Goal: Transaction & Acquisition: Purchase product/service

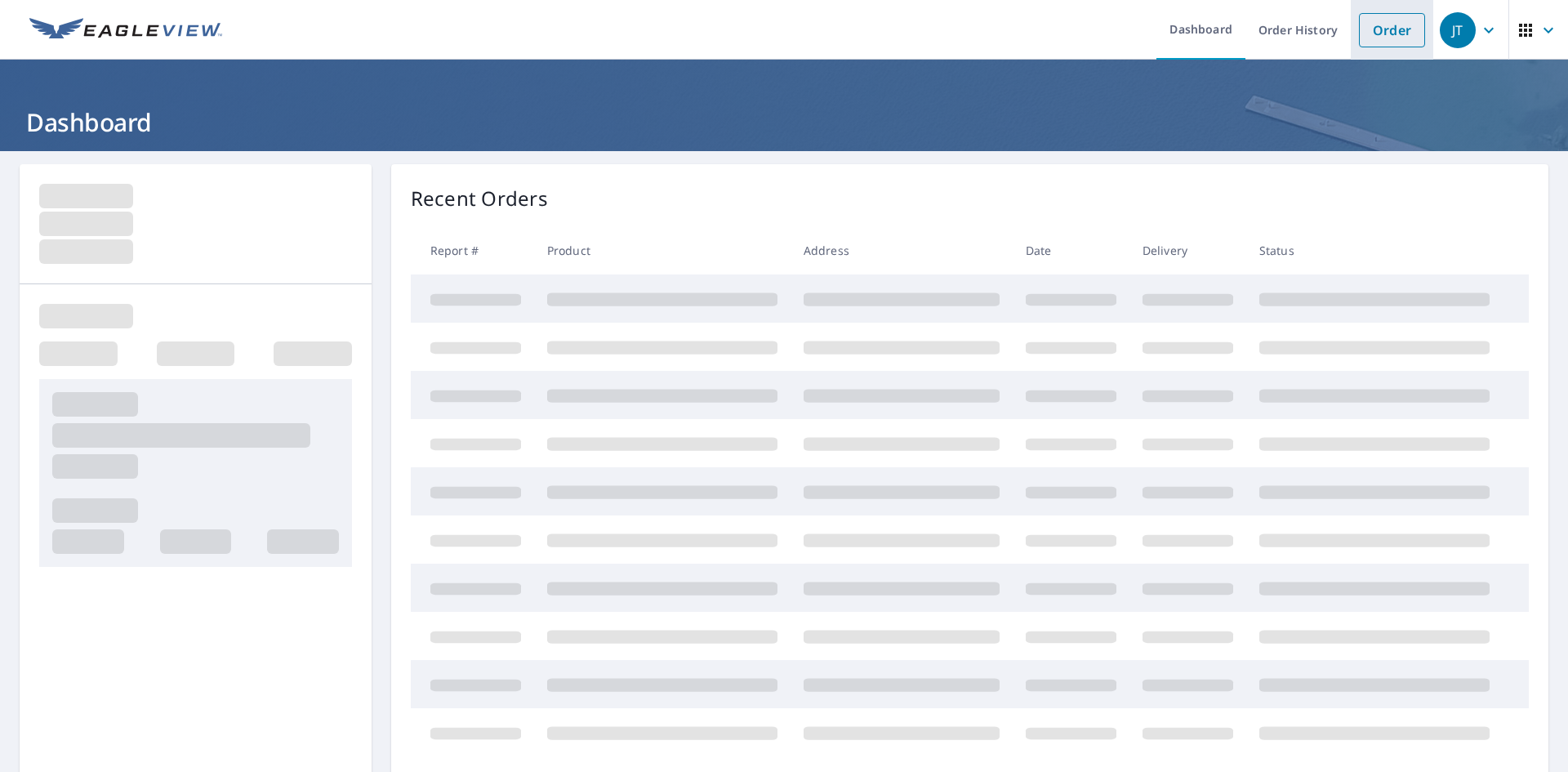
click at [1365, 34] on link "Order" at bounding box center [1392, 30] width 67 height 35
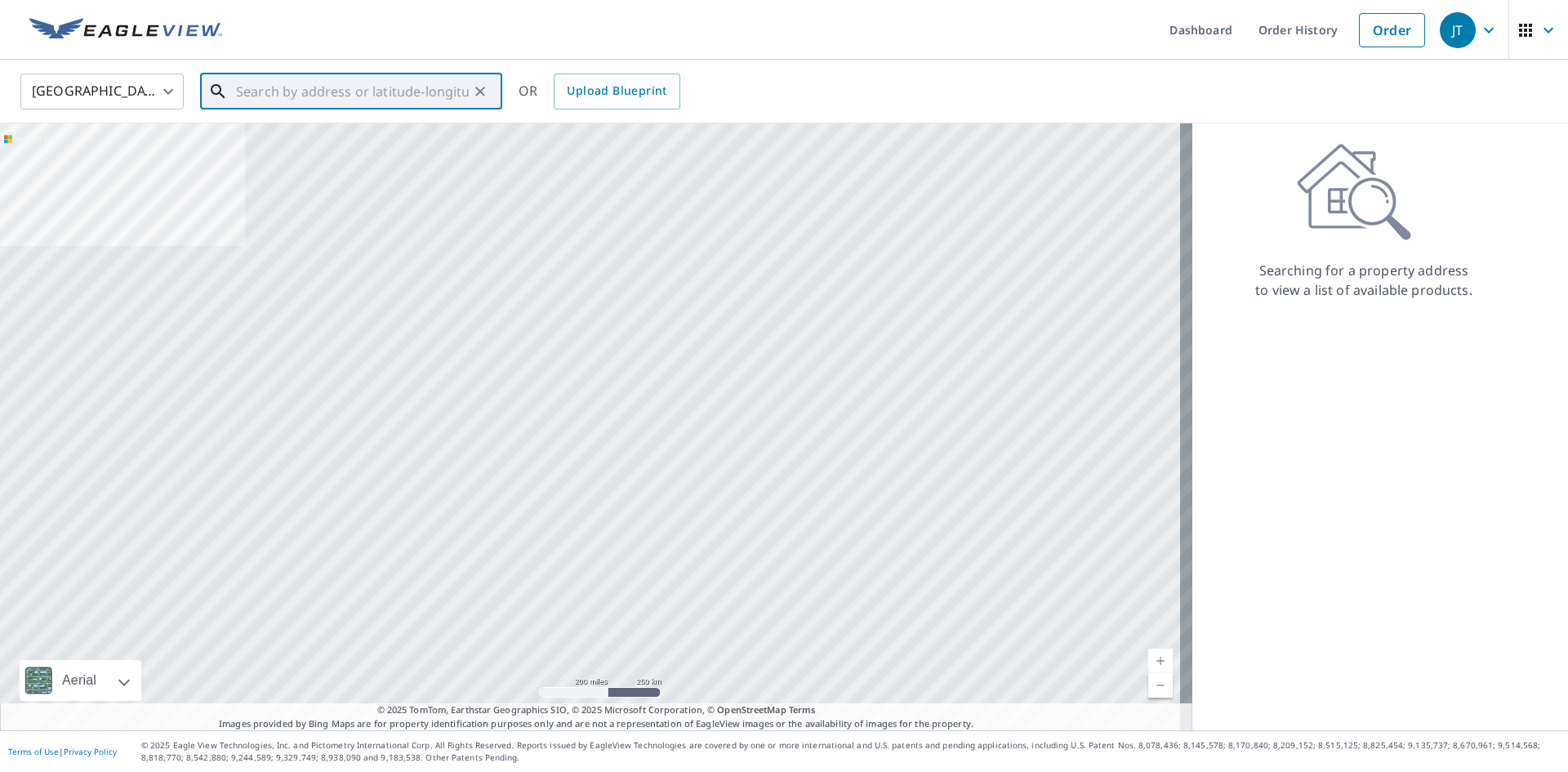
click at [426, 80] on input "text" at bounding box center [352, 92] width 233 height 46
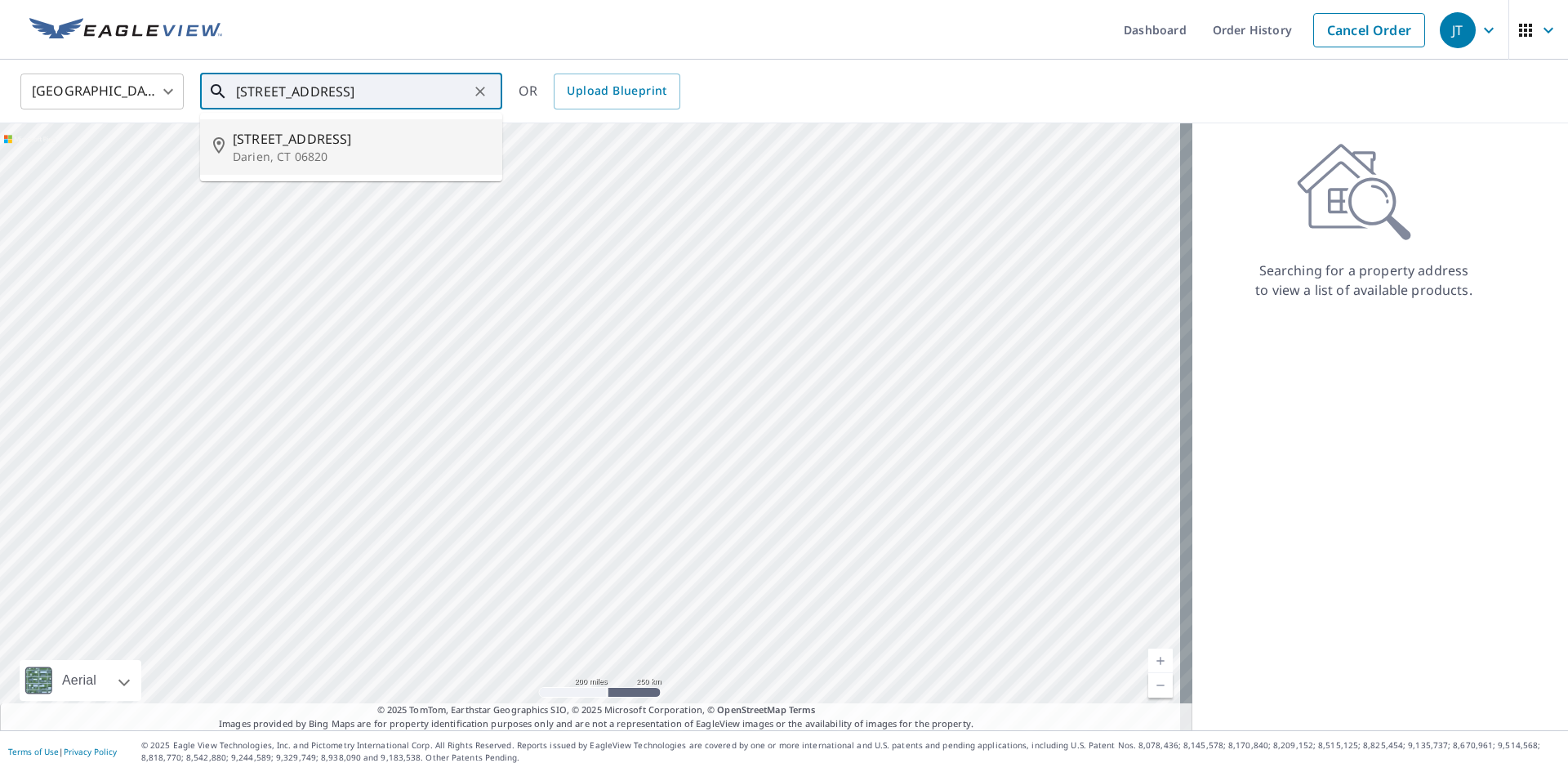
click at [397, 135] on span "[STREET_ADDRESS]" at bounding box center [361, 139] width 257 height 20
type input "[STREET_ADDRESS]"
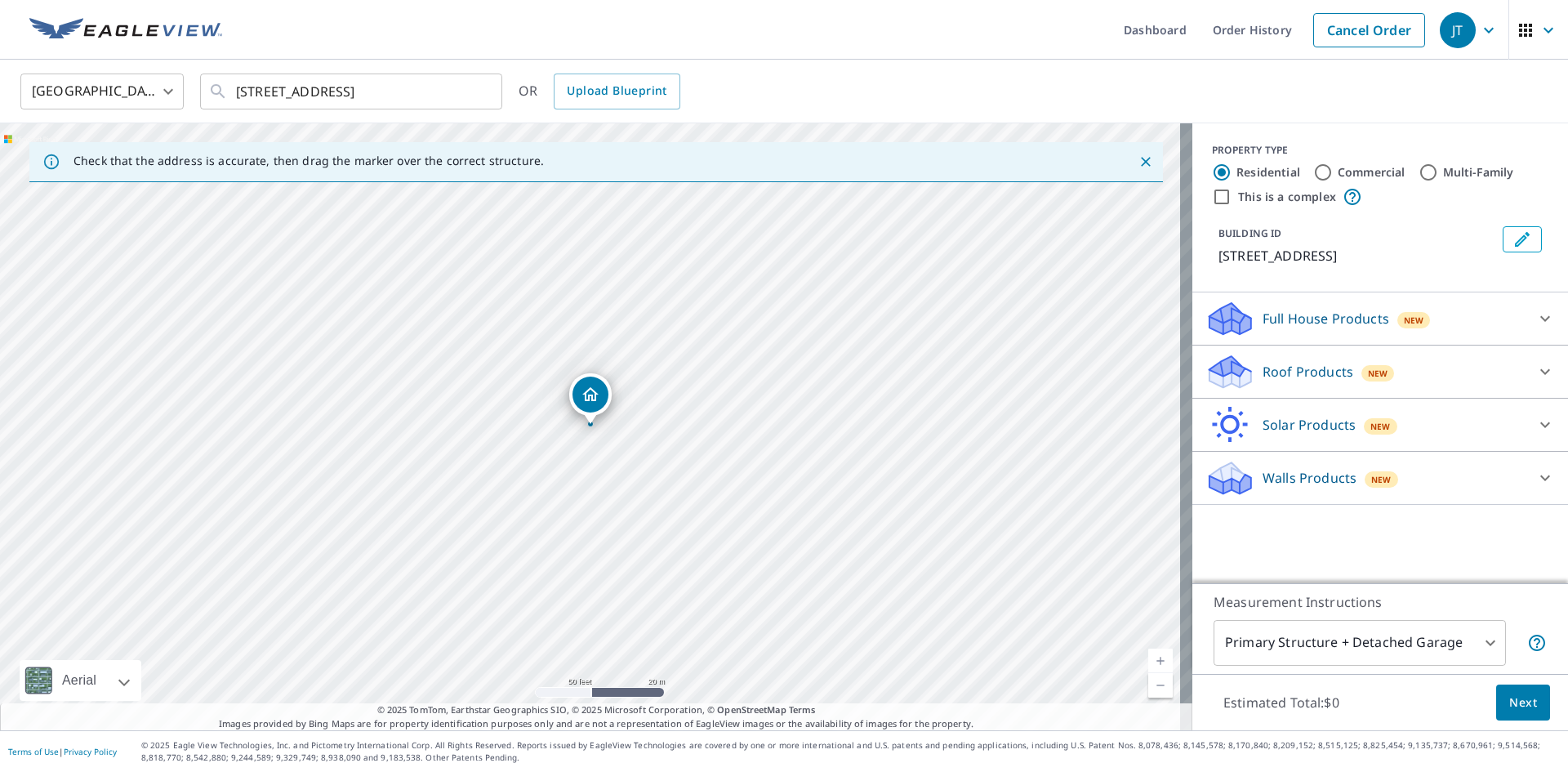
click at [1368, 373] on span "New" at bounding box center [1378, 373] width 21 height 13
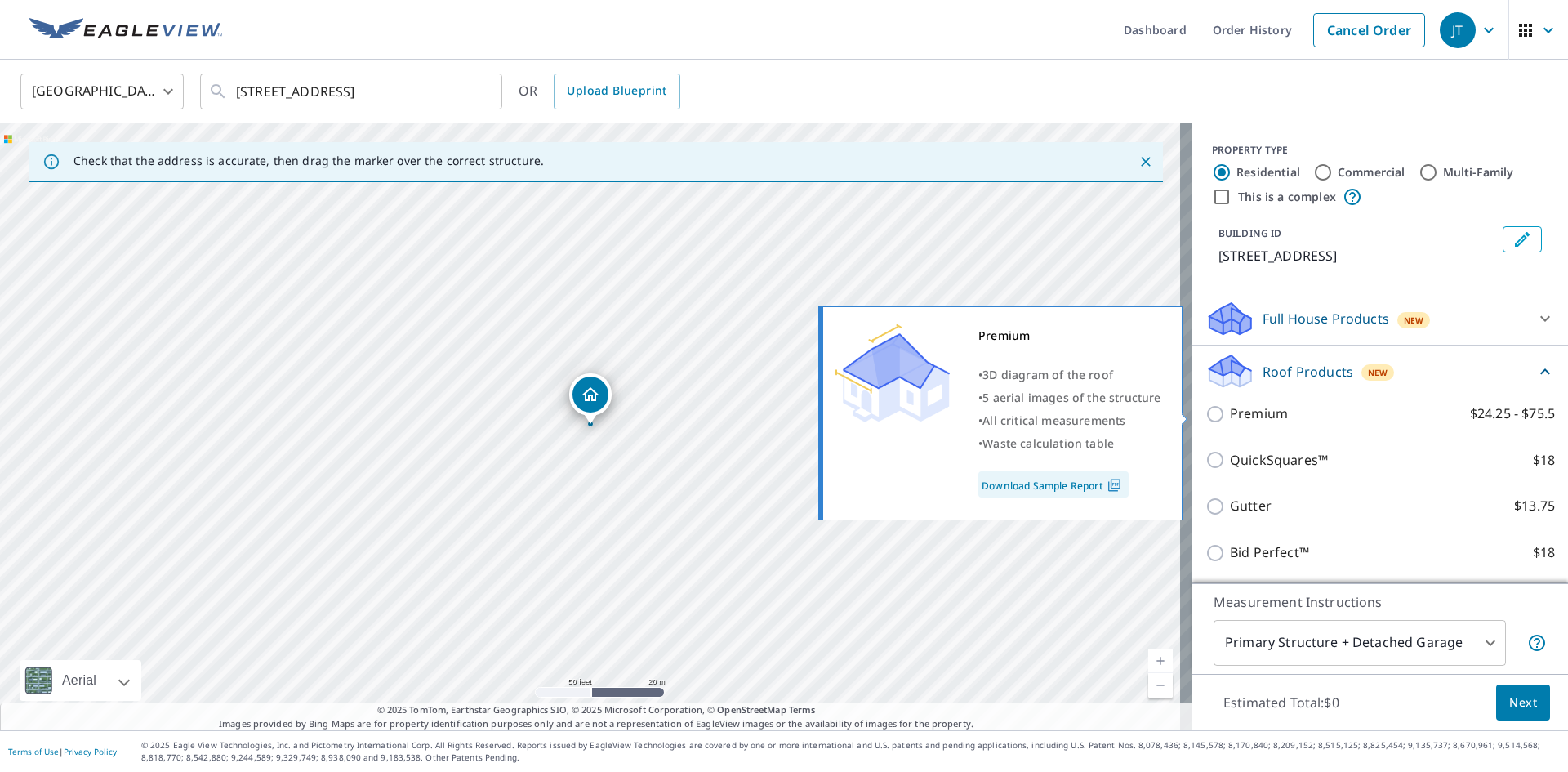
click at [1245, 424] on p "Premium" at bounding box center [1259, 414] width 58 height 21
click at [1230, 424] on input "Premium $24.25 - $75.5" at bounding box center [1217, 415] width 25 height 20
checkbox input "true"
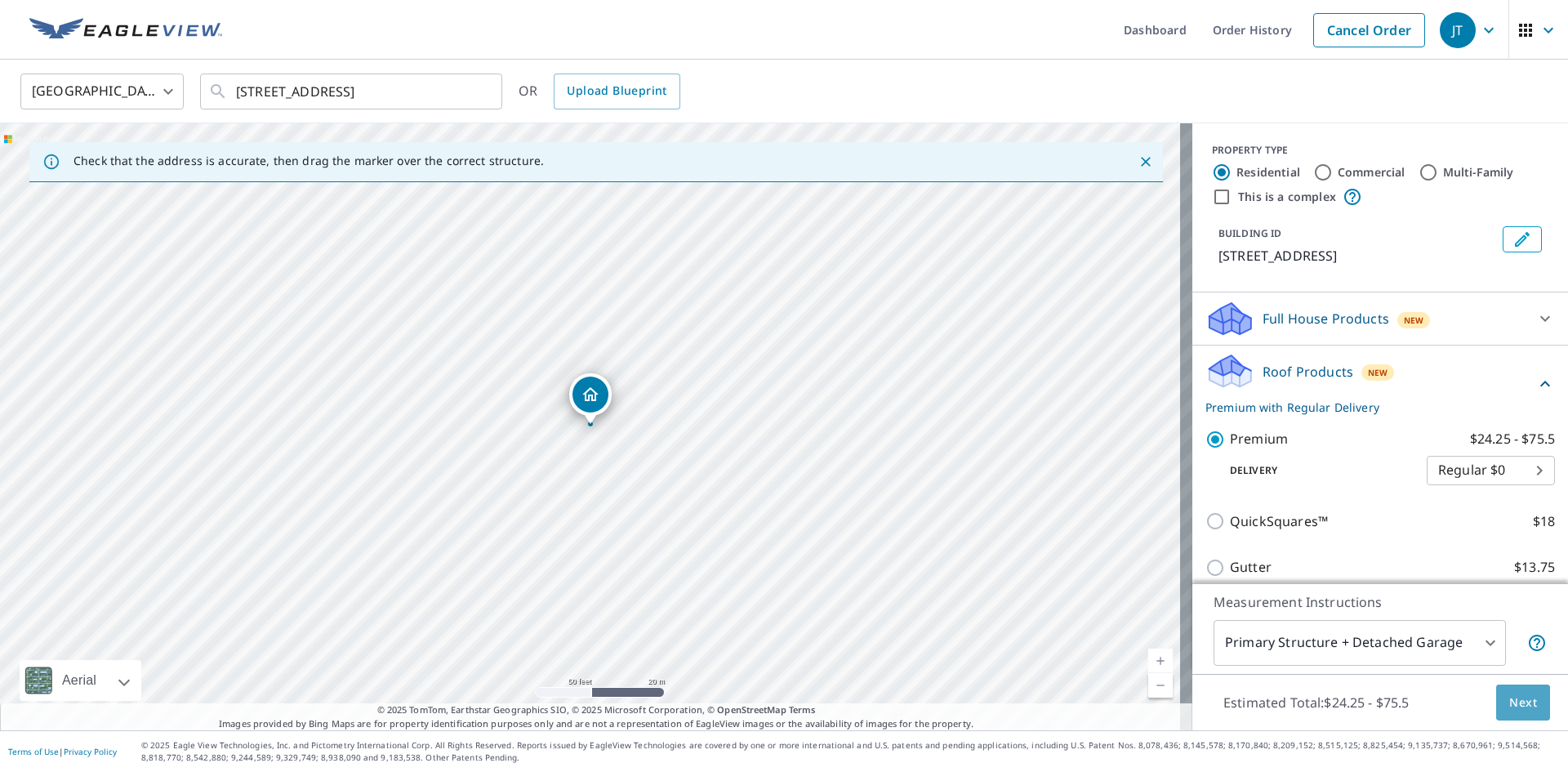
click at [1509, 711] on span "Next" at bounding box center [1523, 703] width 28 height 21
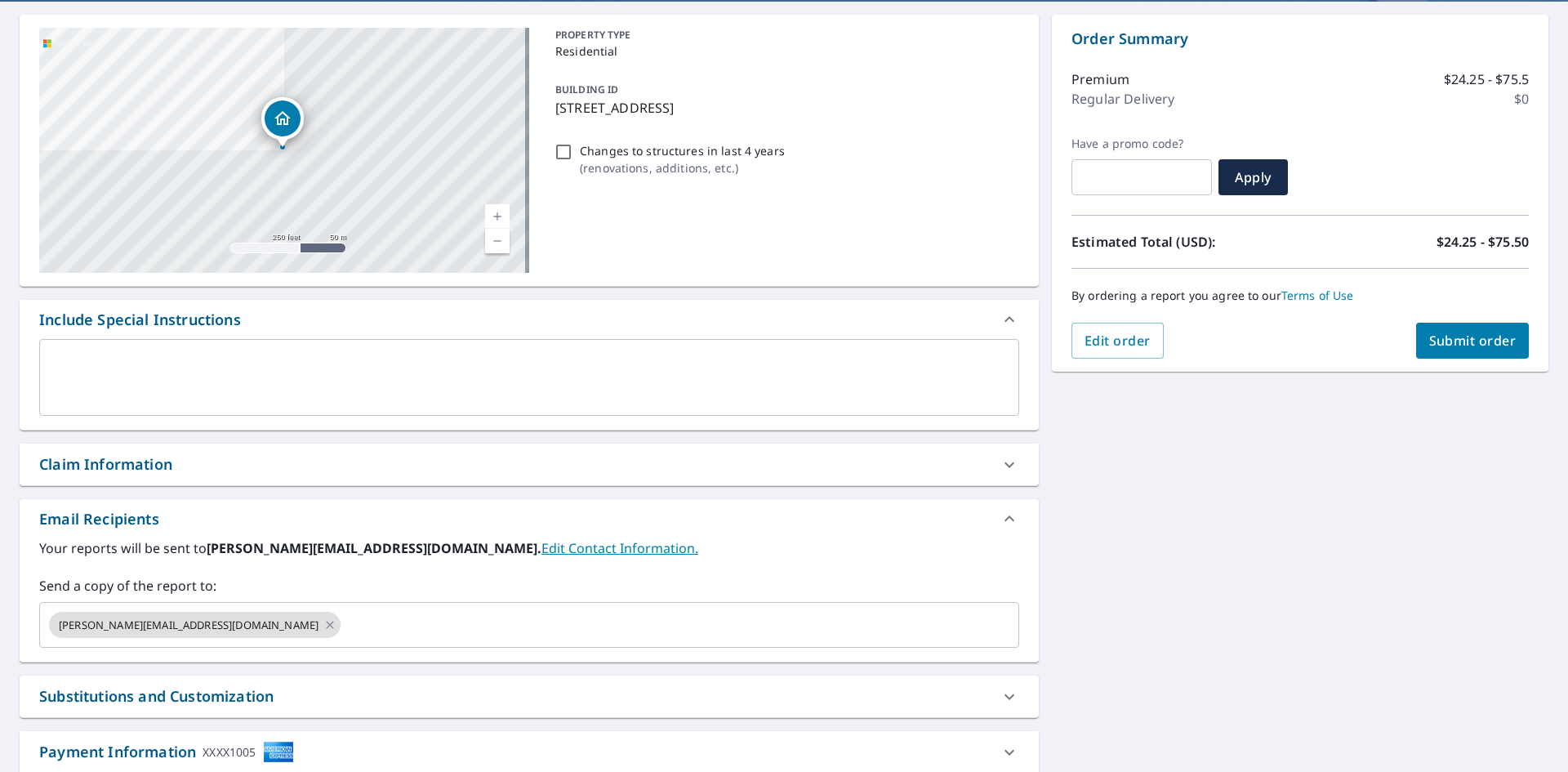
scroll to position [245, 0]
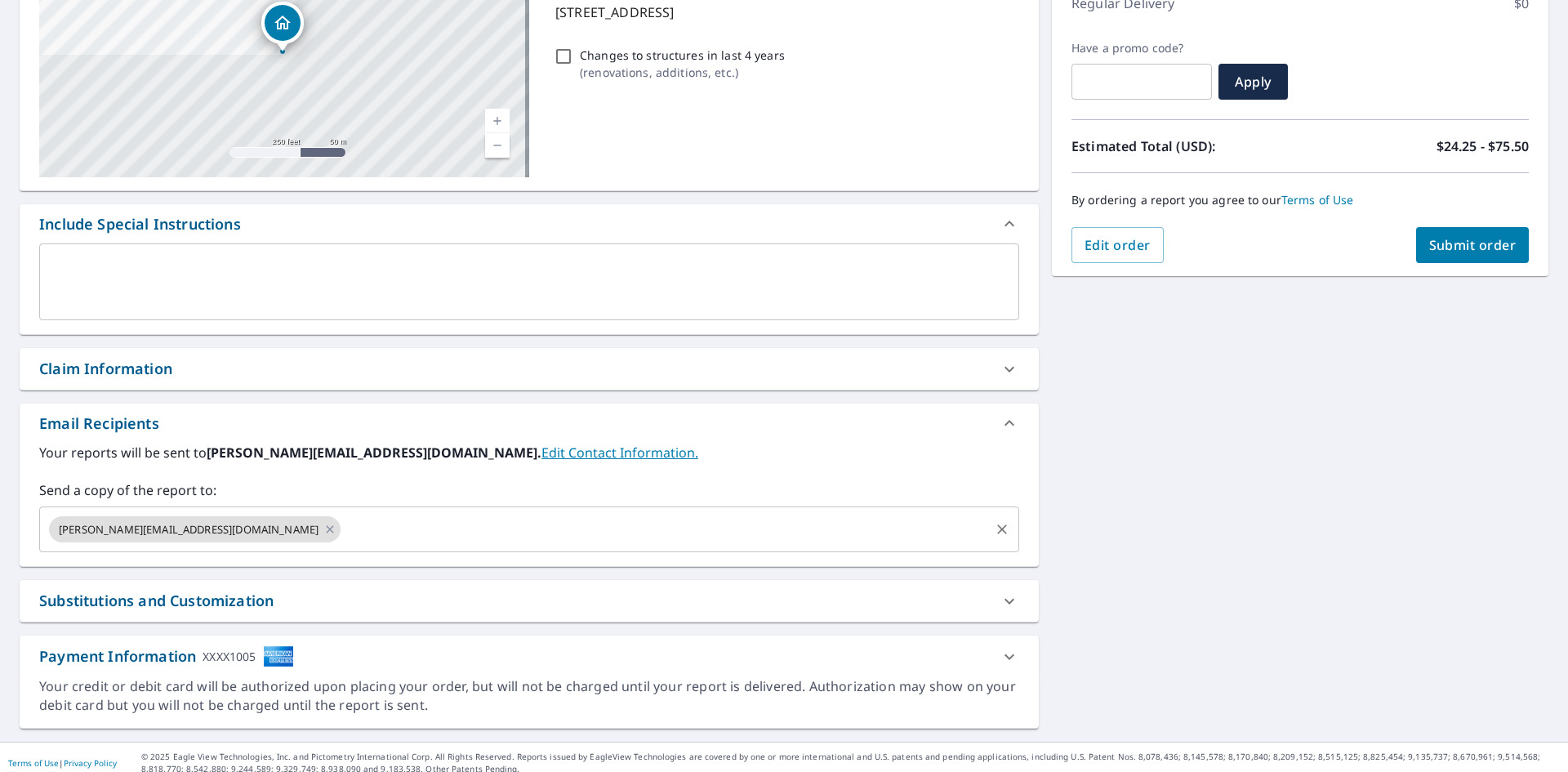
click at [484, 524] on input "text" at bounding box center [665, 529] width 644 height 31
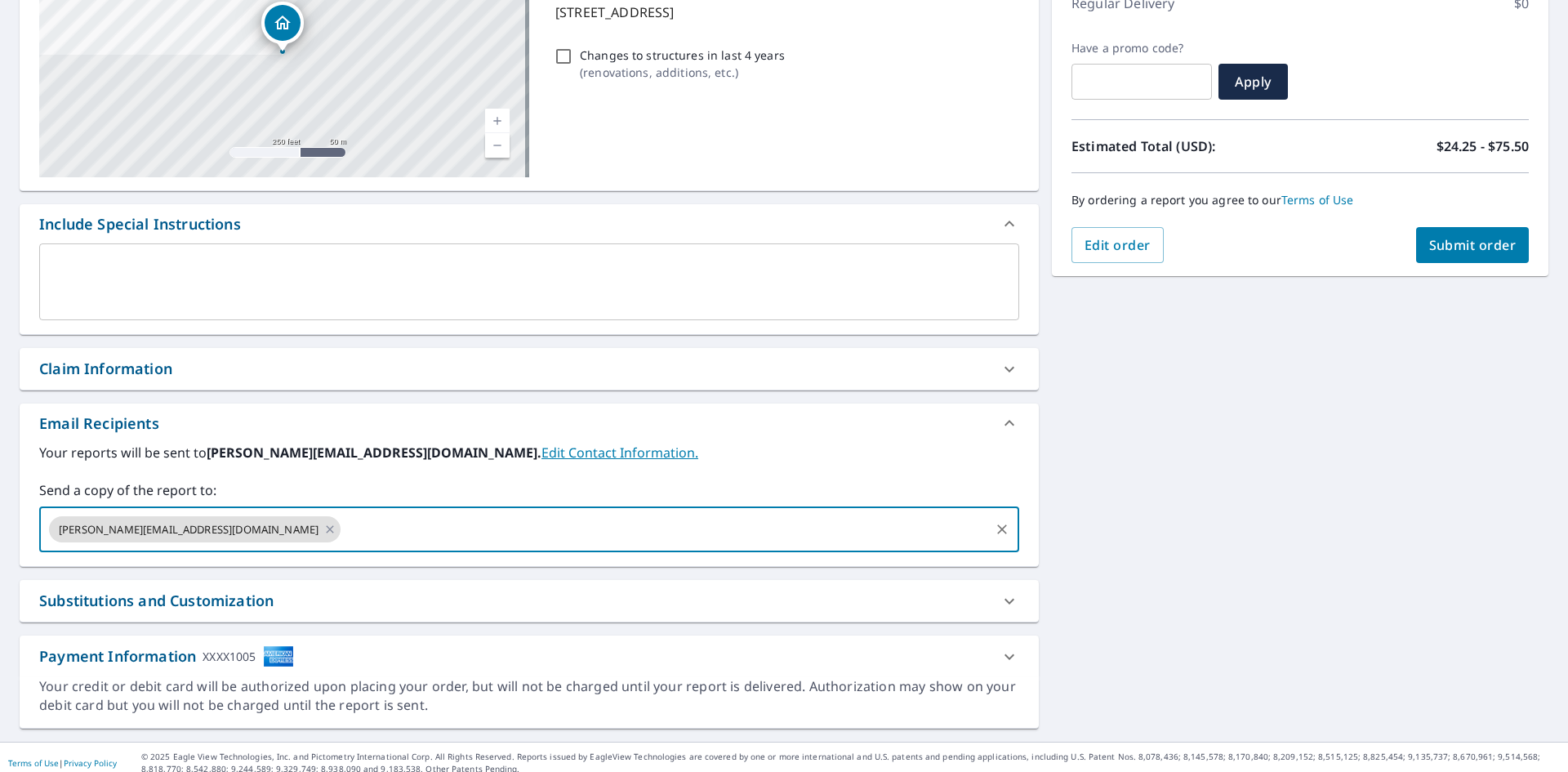
paste input "[PERSON_NAME][EMAIL_ADDRESS][DOMAIN_NAME]"
type input "[PERSON_NAME][EMAIL_ADDRESS][DOMAIN_NAME]"
click at [1430, 238] on span "Submit order" at bounding box center [1474, 245] width 87 height 18
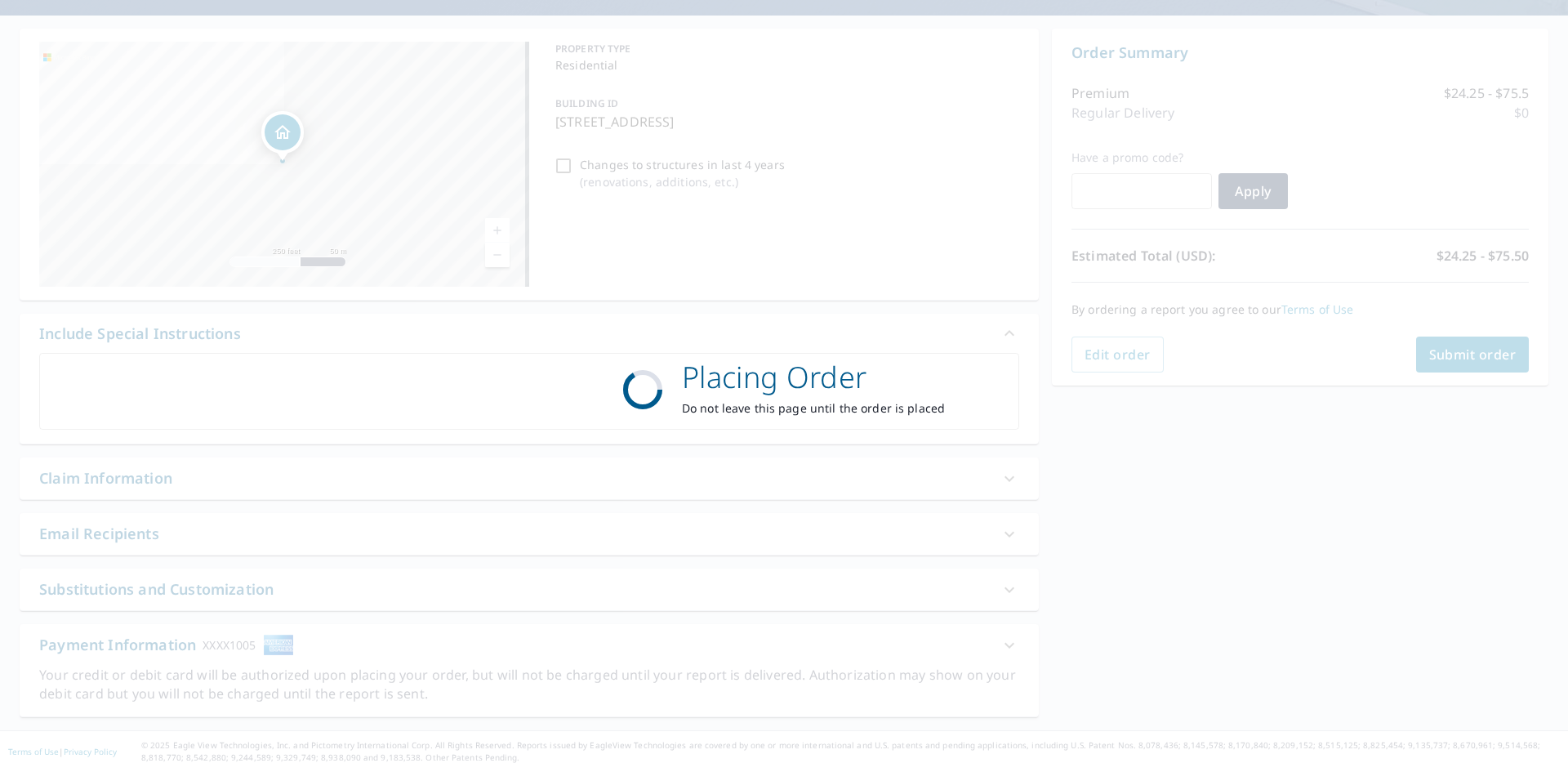
scroll to position [135, 0]
